Goal: Communication & Community: Participate in discussion

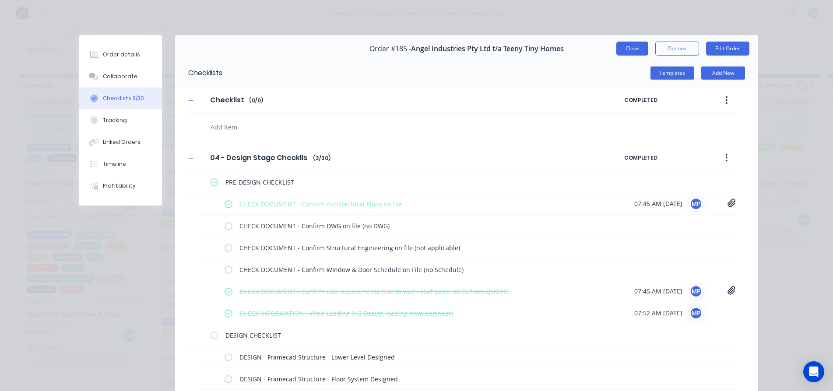
click at [627, 45] on button "Close" at bounding box center [632, 49] width 32 height 14
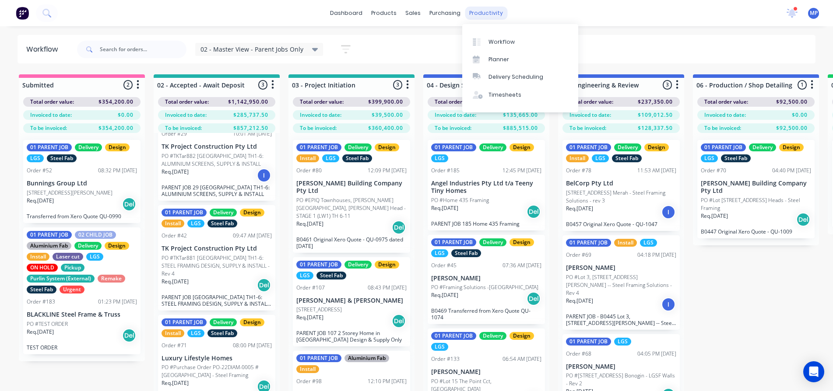
click at [497, 17] on div "productivity" at bounding box center [486, 13] width 42 height 13
click at [496, 58] on div "Planner" at bounding box center [499, 60] width 21 height 8
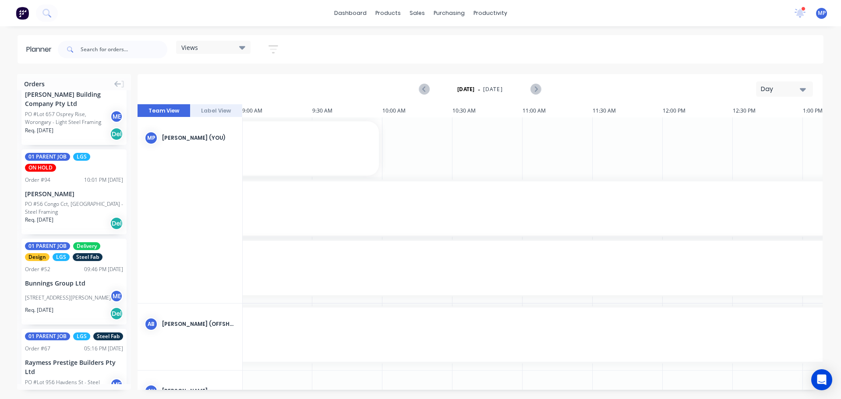
scroll to position [1489, 0]
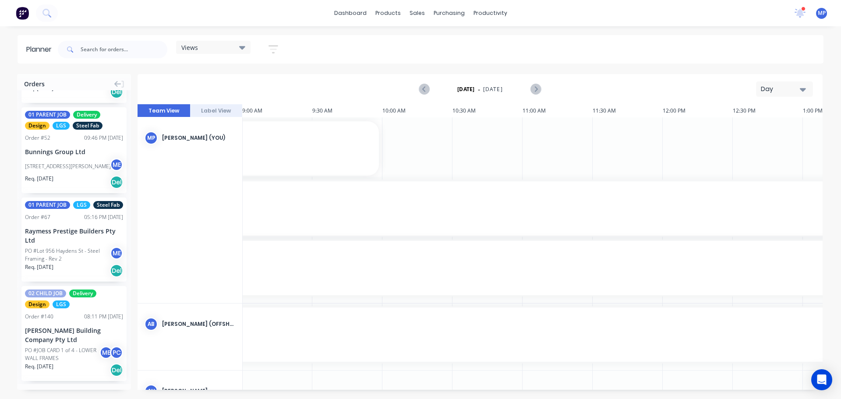
click at [805, 86] on icon "button" at bounding box center [802, 90] width 6 height 10
click at [754, 126] on div "Week" at bounding box center [768, 130] width 87 height 18
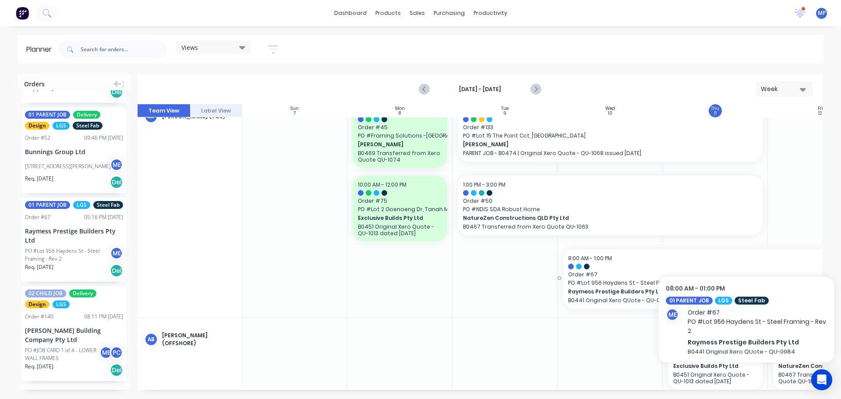
scroll to position [0, 0]
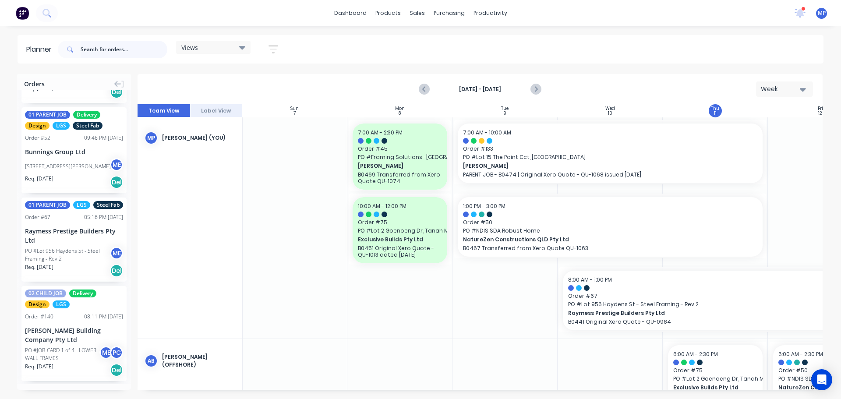
click at [130, 43] on input "text" at bounding box center [124, 50] width 87 height 18
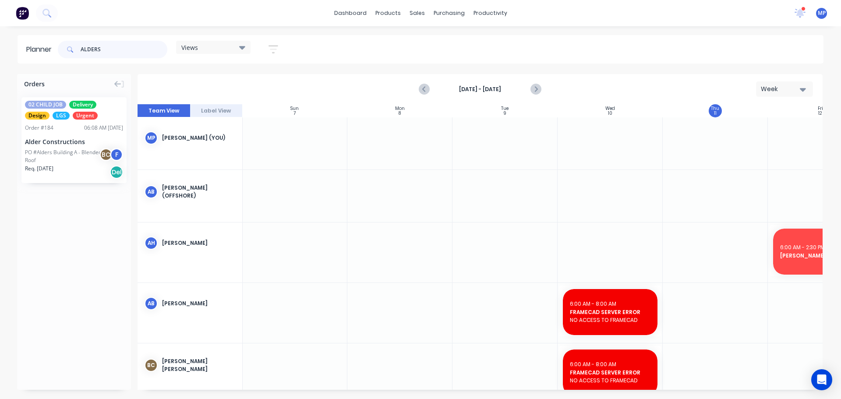
type input "ALDERS"
click at [248, 50] on div "Views" at bounding box center [213, 47] width 74 height 13
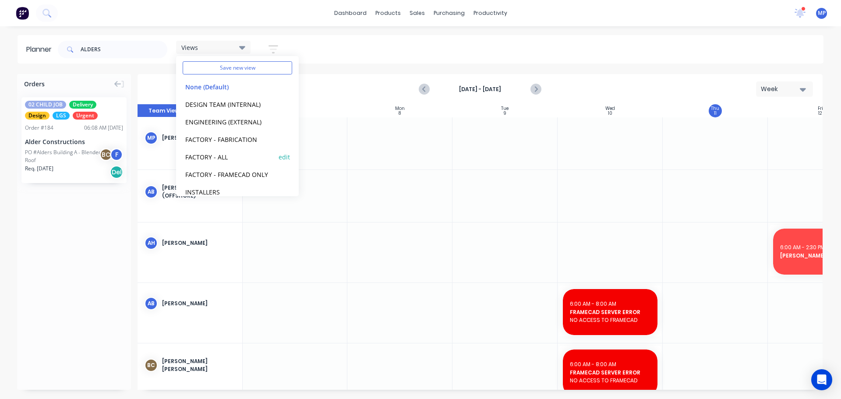
scroll to position [54, 0]
click at [93, 51] on input "ALDERS" at bounding box center [124, 50] width 87 height 18
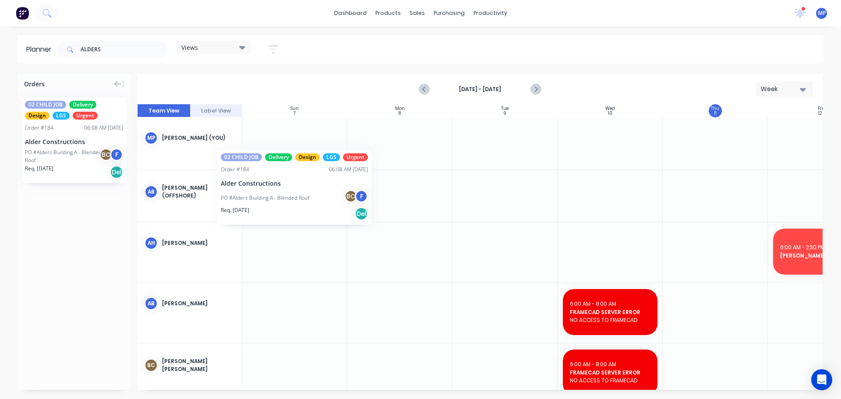
scroll to position [0, 0]
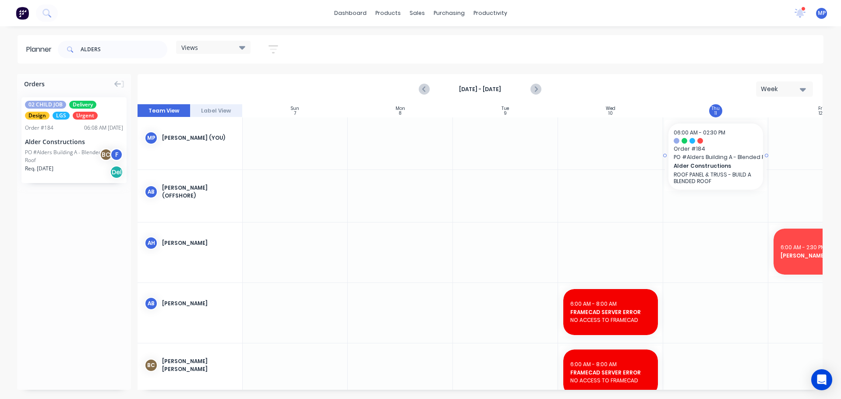
drag, startPoint x: 47, startPoint y: 143, endPoint x: 726, endPoint y: 152, distance: 679.6
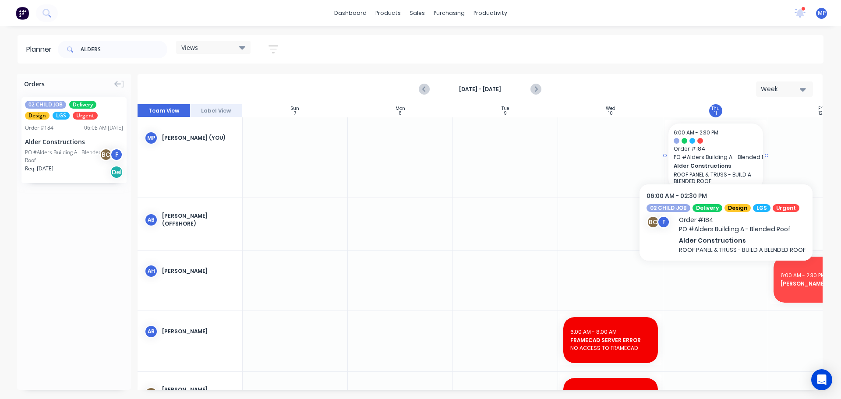
click at [725, 155] on span "PO # Alders Building A - Blended Roof" at bounding box center [715, 157] width 84 height 8
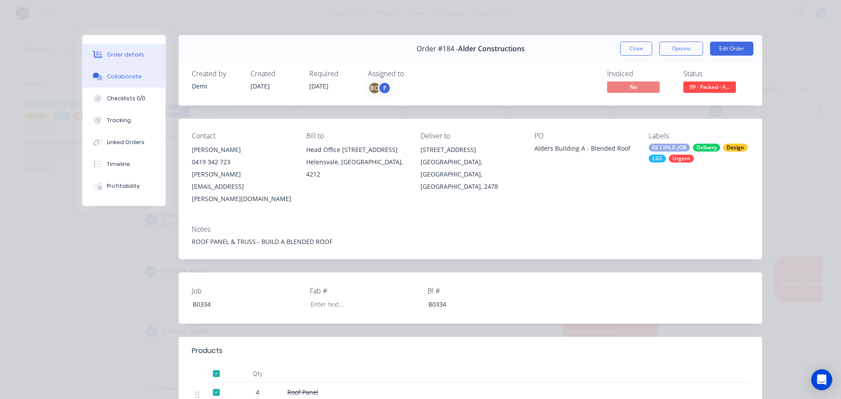
click at [109, 74] on div "Collaborate" at bounding box center [124, 77] width 35 height 8
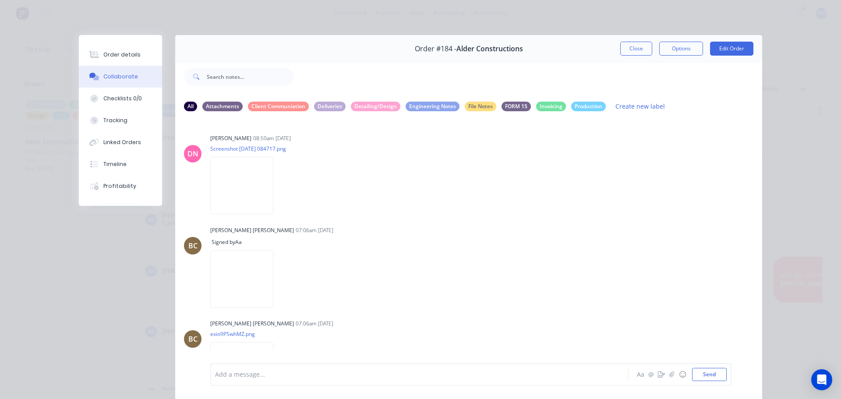
scroll to position [409, 0]
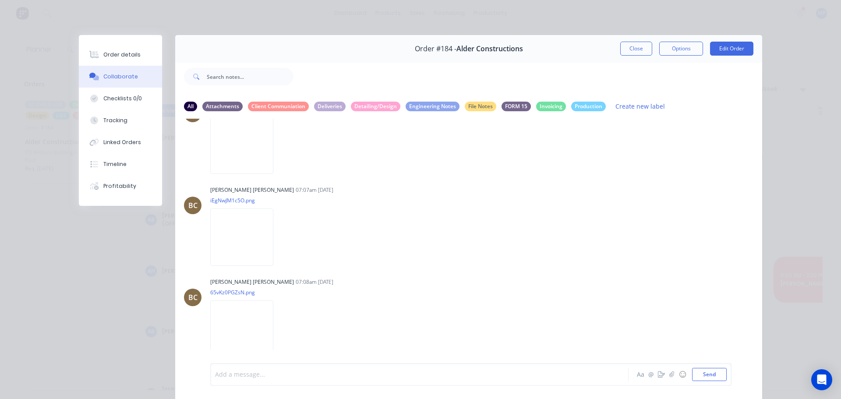
click at [337, 372] on div at bounding box center [406, 374] width 383 height 9
click at [285, 374] on div at bounding box center [406, 374] width 383 height 9
click at [328, 28] on div "Order details Collaborate Checklists 0/0 Tracking Linked Orders Timeline Profit…" at bounding box center [420, 199] width 841 height 399
click at [632, 45] on button "Close" at bounding box center [636, 49] width 32 height 14
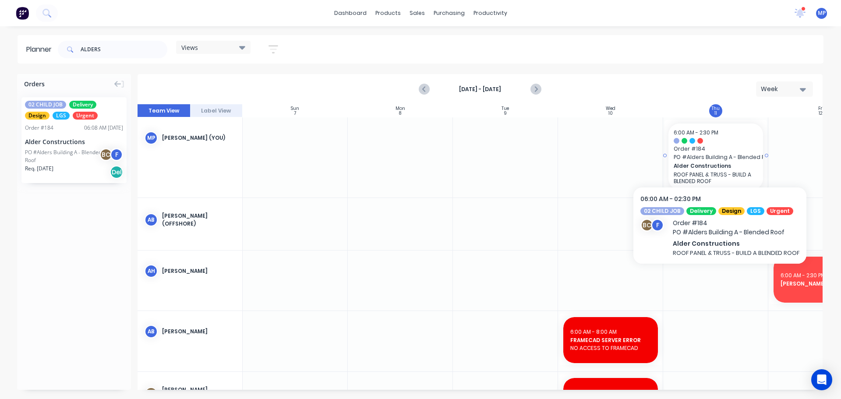
click at [718, 158] on span "PO # Alders Building A - Blended Roof" at bounding box center [715, 157] width 84 height 8
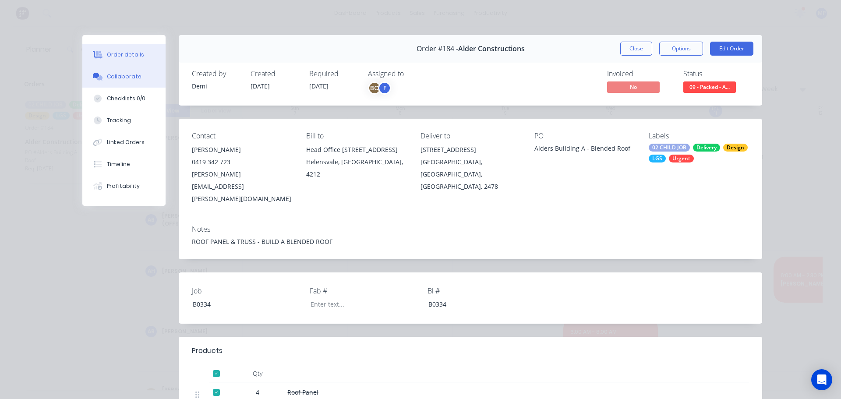
click at [125, 74] on div "Collaborate" at bounding box center [124, 77] width 35 height 8
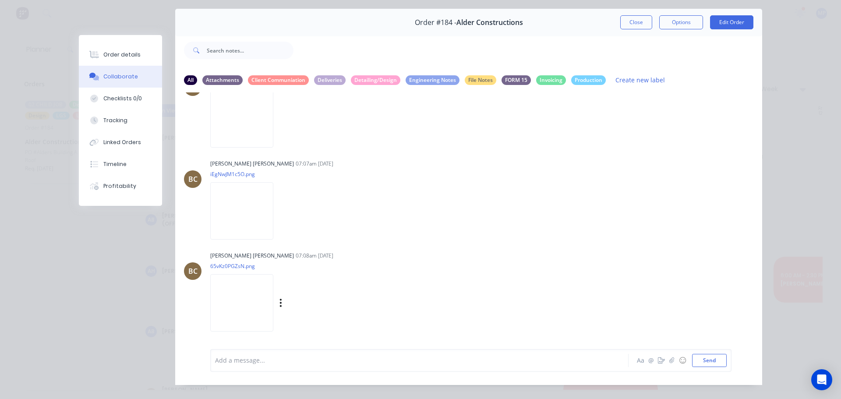
scroll to position [40, 0]
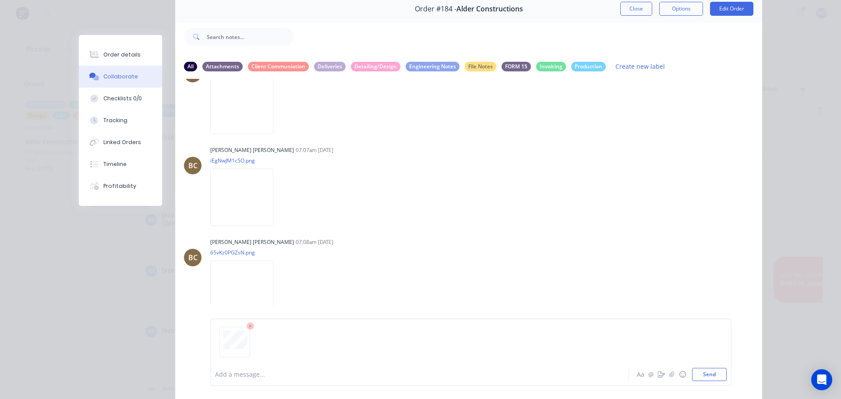
click at [296, 376] on div at bounding box center [406, 374] width 383 height 9
click at [712, 373] on button "Send" at bounding box center [709, 374] width 35 height 13
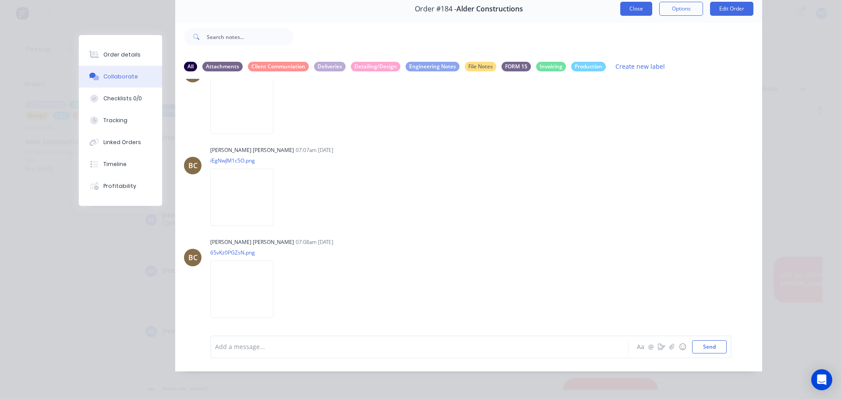
click at [637, 10] on button "Close" at bounding box center [636, 9] width 32 height 14
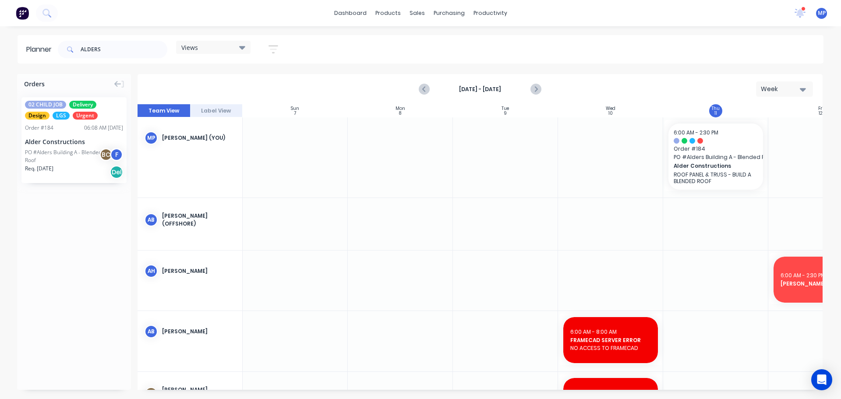
click at [657, 14] on div "dashboard products sales purchasing productivity dashboard products Product Cat…" at bounding box center [420, 13] width 841 height 26
click at [799, 13] on icon at bounding box center [800, 12] width 8 height 8
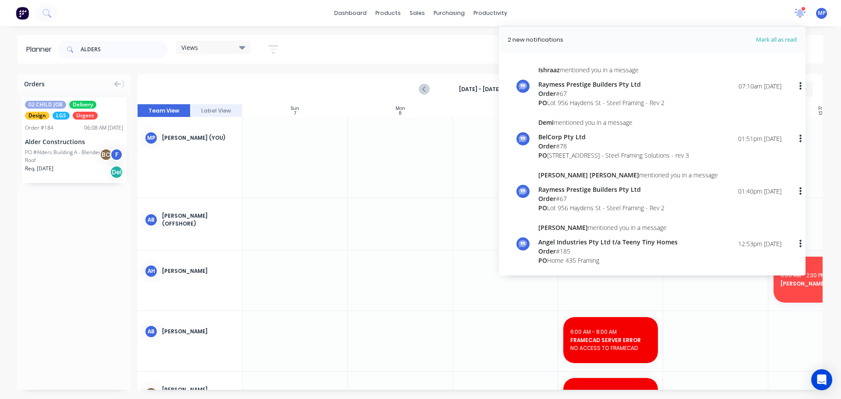
click at [799, 13] on icon at bounding box center [800, 11] width 8 height 7
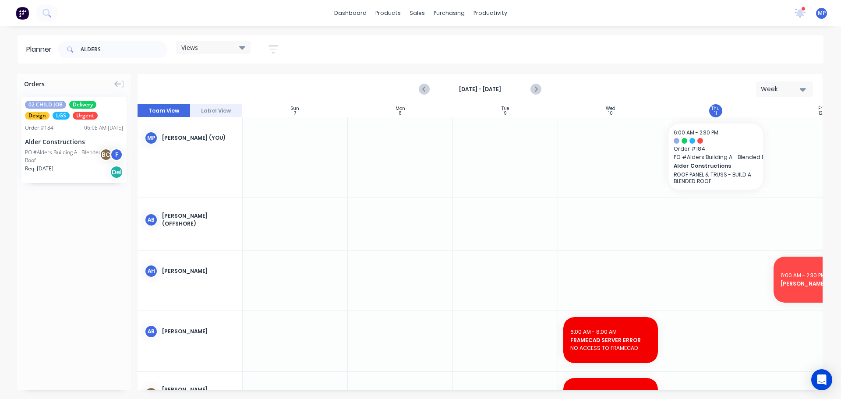
click at [803, 88] on icon "button" at bounding box center [802, 90] width 6 height 4
click at [137, 47] on input "ALDERS" at bounding box center [124, 50] width 87 height 18
type input "A"
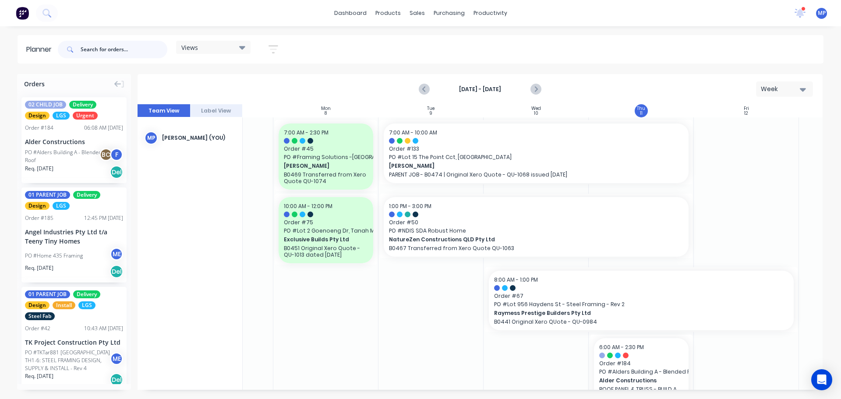
scroll to position [0, 159]
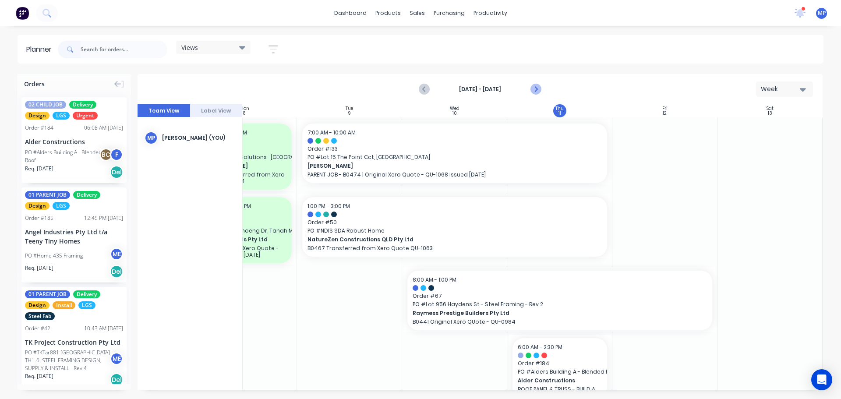
click at [535, 88] on icon "Next page" at bounding box center [535, 89] width 4 height 7
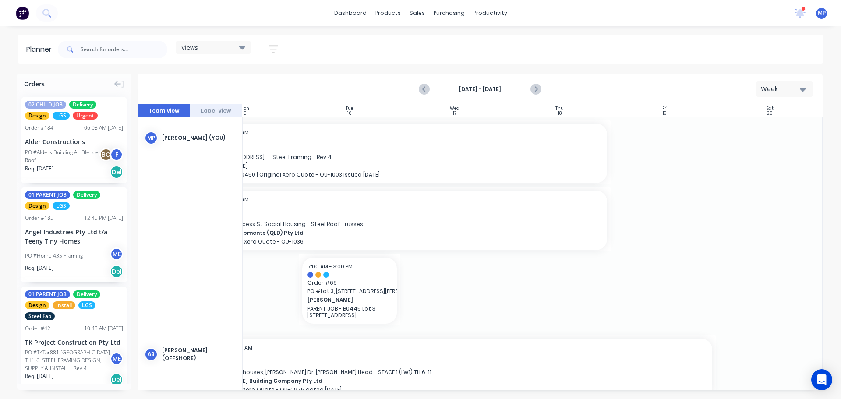
scroll to position [0, 0]
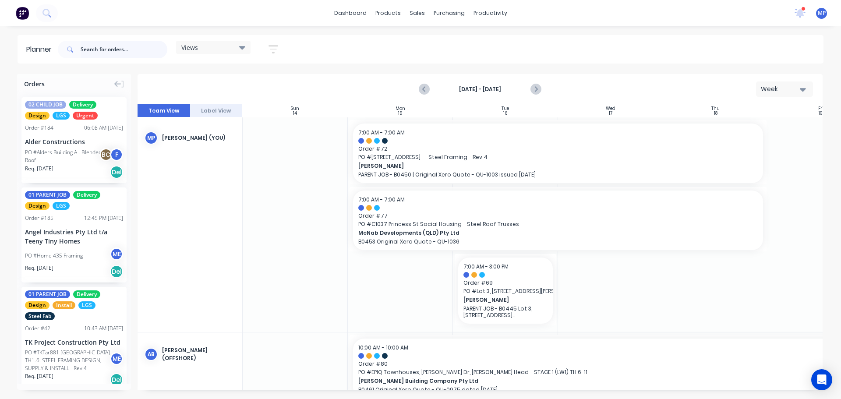
click at [96, 50] on input "text" at bounding box center [124, 50] width 87 height 18
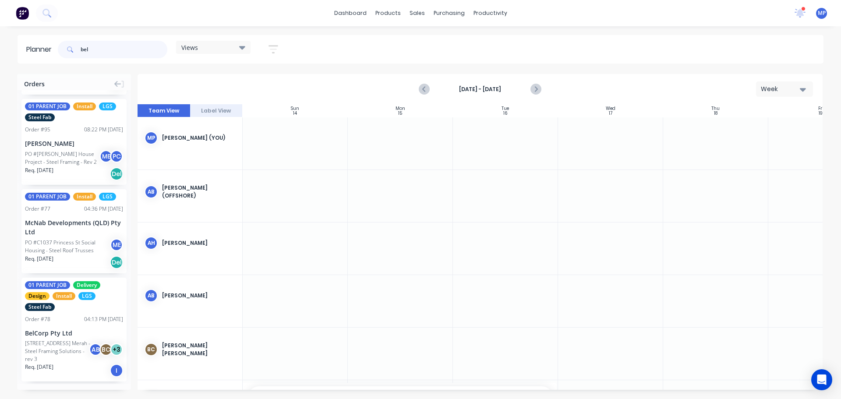
scroll to position [494, 0]
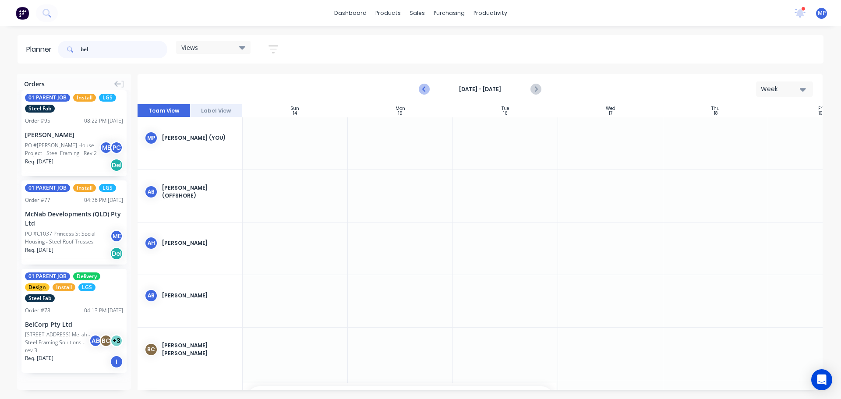
type input "bel"
click at [424, 88] on icon "Previous page" at bounding box center [425, 89] width 4 height 7
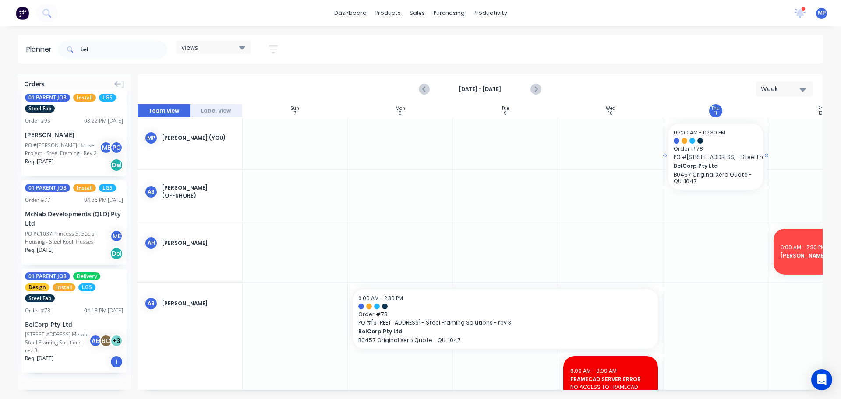
drag, startPoint x: 42, startPoint y: 335, endPoint x: 714, endPoint y: 150, distance: 697.7
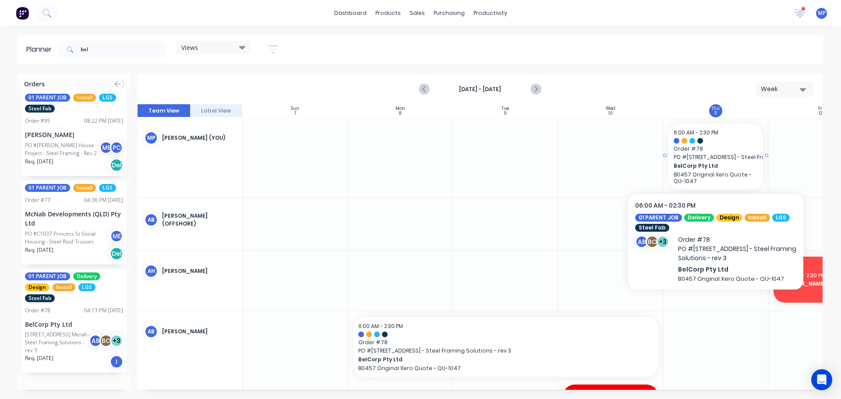
drag, startPoint x: 709, startPoint y: 165, endPoint x: 683, endPoint y: 153, distance: 28.6
click at [683, 153] on div "6:00 AM - 2:30 PM Order # [GEOGRAPHIC_DATA], Tanah Merah - Steel Framing Soluti…" at bounding box center [715, 156] width 95 height 66
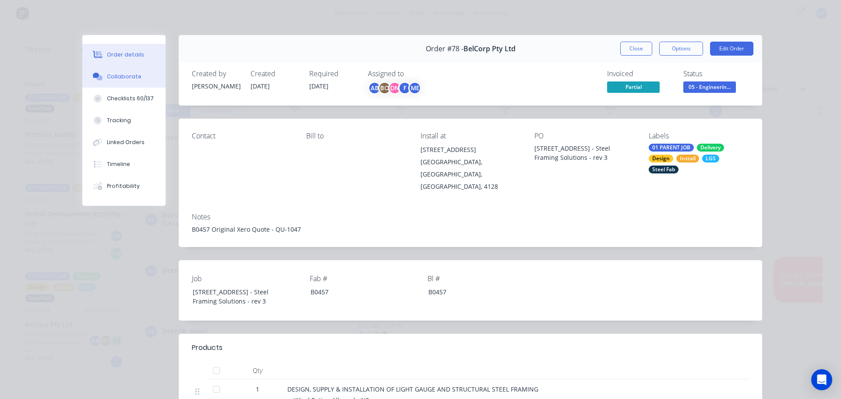
click at [123, 75] on div "Collaborate" at bounding box center [124, 77] width 35 height 8
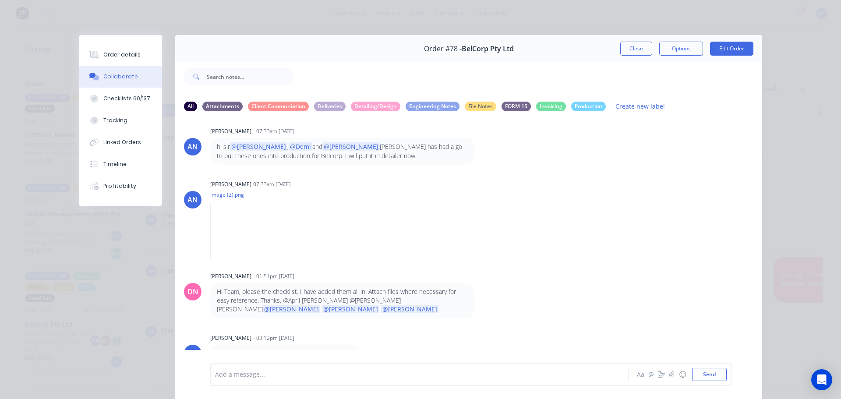
scroll to position [40, 0]
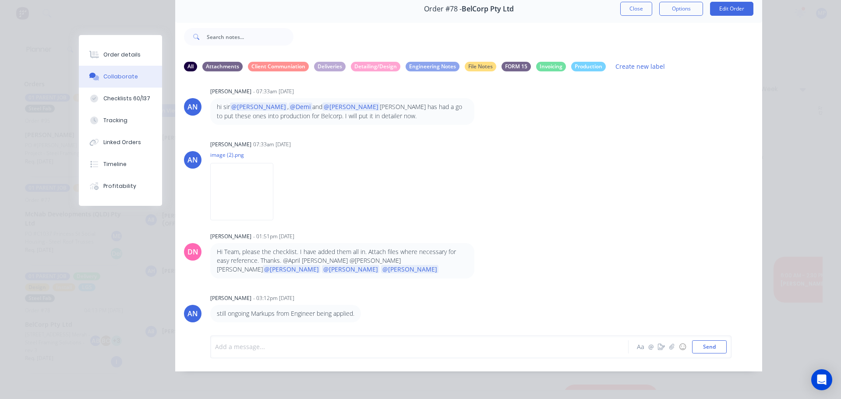
click at [285, 345] on div at bounding box center [406, 346] width 383 height 9
click at [715, 344] on button "Send" at bounding box center [709, 346] width 35 height 13
click at [782, 92] on div "Order details Collaborate Checklists 60/137 Tracking Linked Orders Timeline Pro…" at bounding box center [420, 199] width 841 height 399
